Goal: Check status: Check status

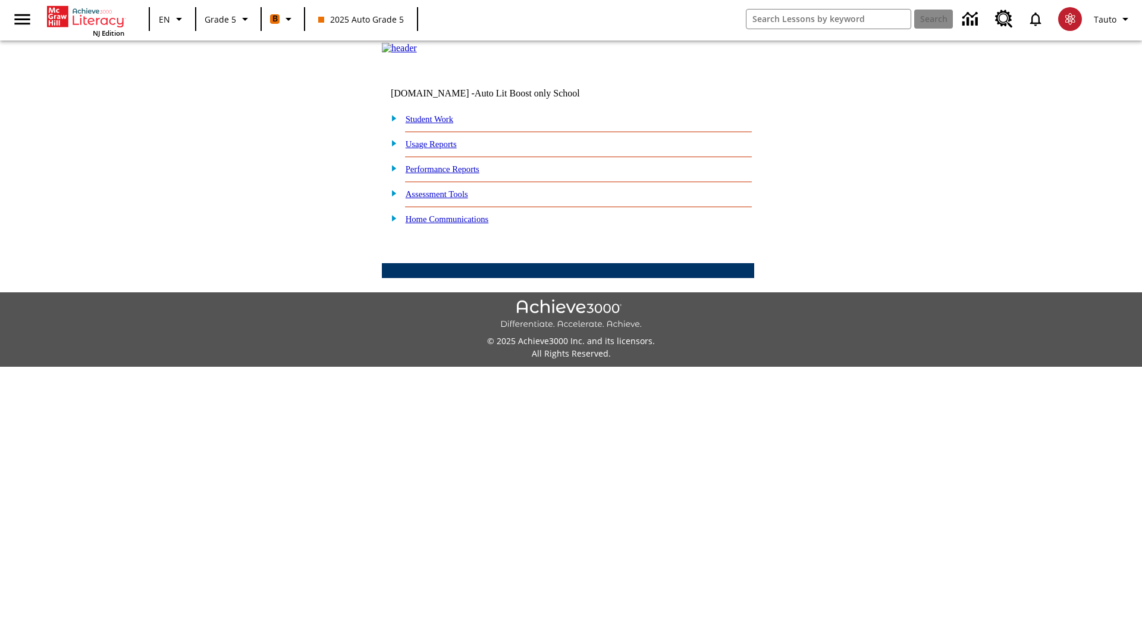
click at [437, 124] on link "Student Work" at bounding box center [430, 119] width 48 height 10
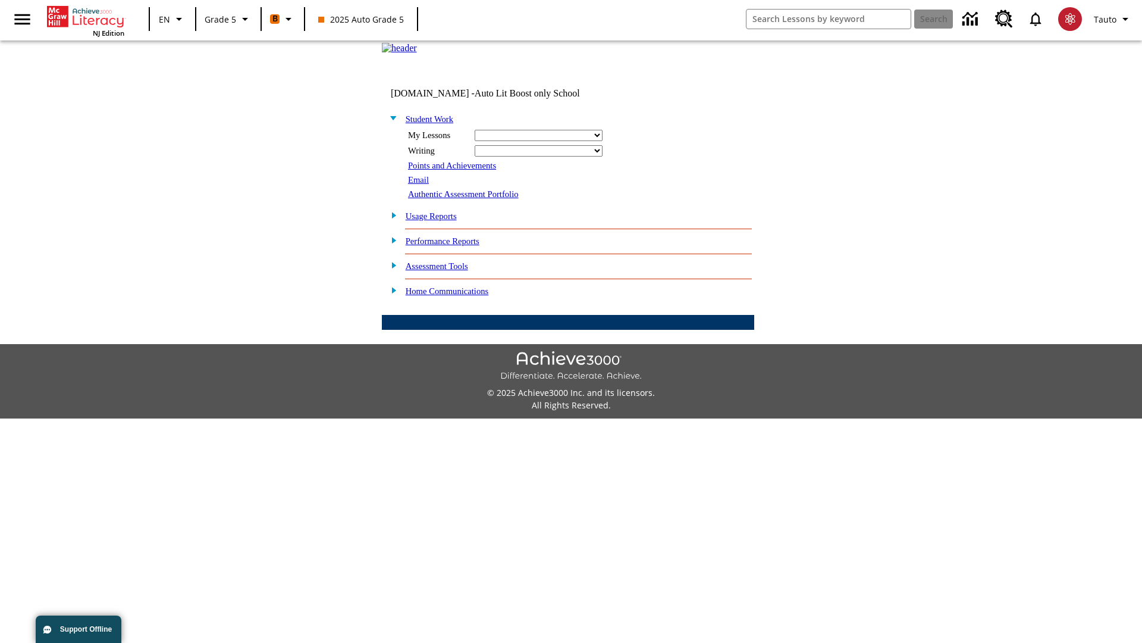
select select "/options/reports/?report_id=12&atype=22&section=2"
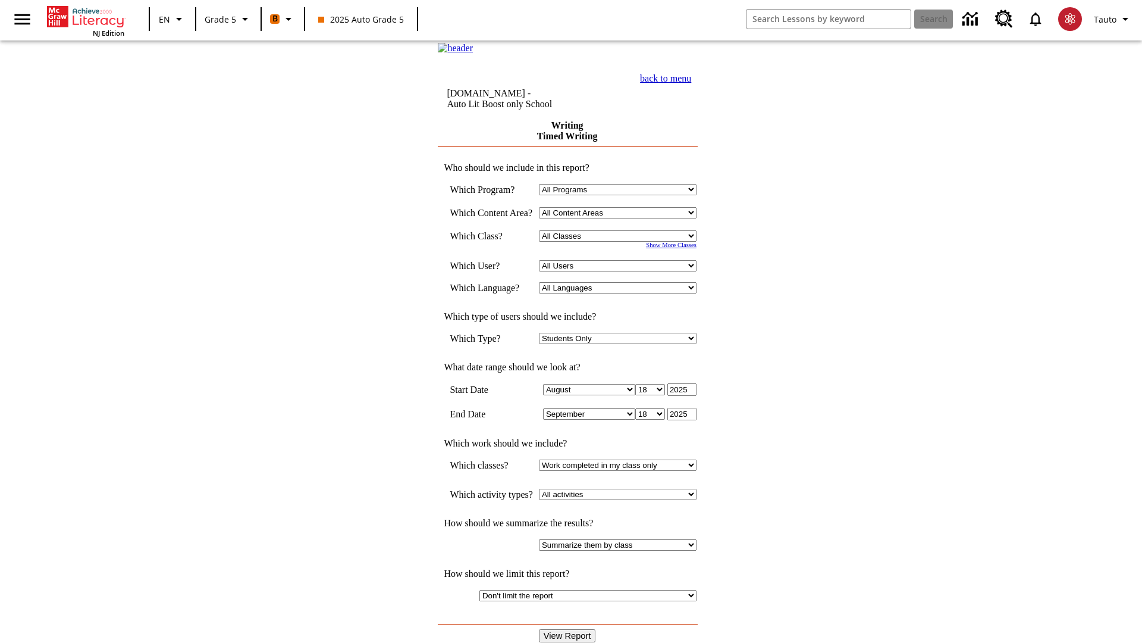
click at [622, 242] on select "Select a Class: All Classes 2025 Auto Grade 5 OL 2025 Auto Grade 6" at bounding box center [618, 235] width 158 height 11
select select "11133131"
